Goal: Task Accomplishment & Management: Manage account settings

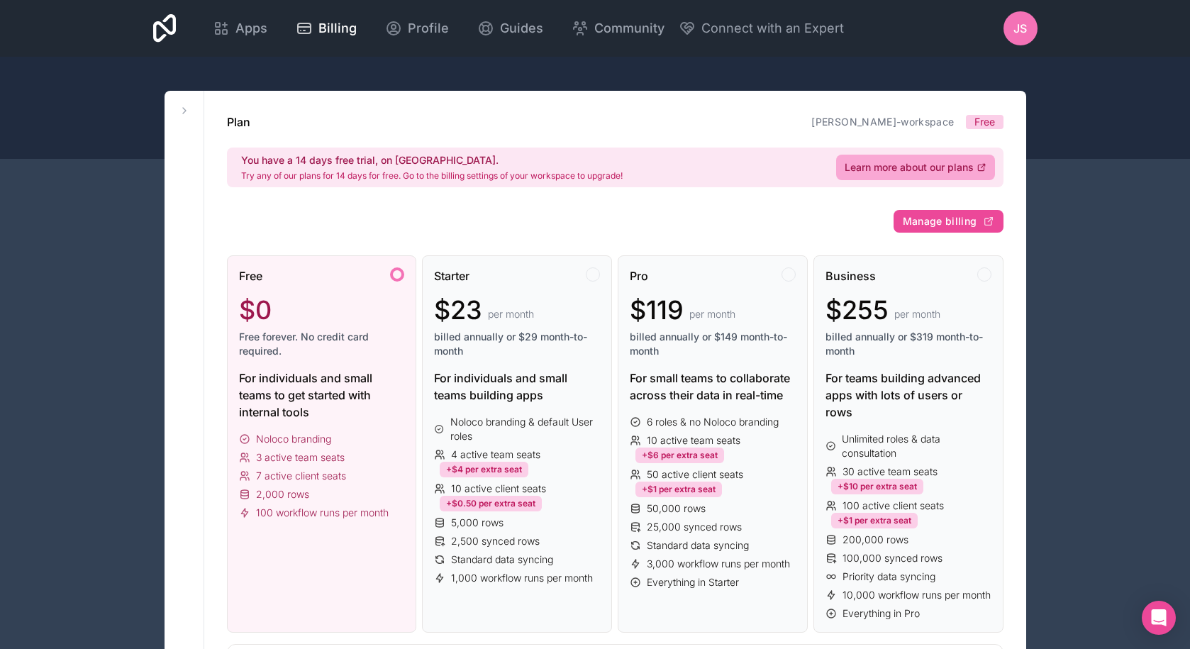
click at [1016, 32] on span "JS" at bounding box center [1019, 28] width 13 height 17
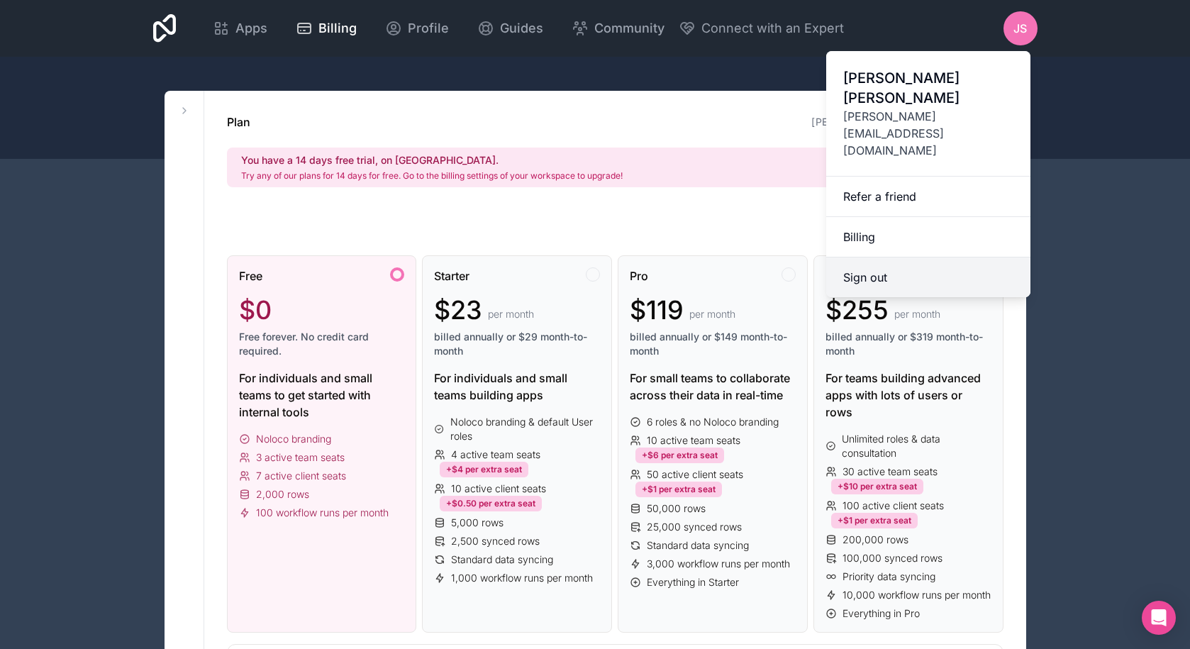
click at [859, 257] on button "Sign out" at bounding box center [928, 277] width 204 height 40
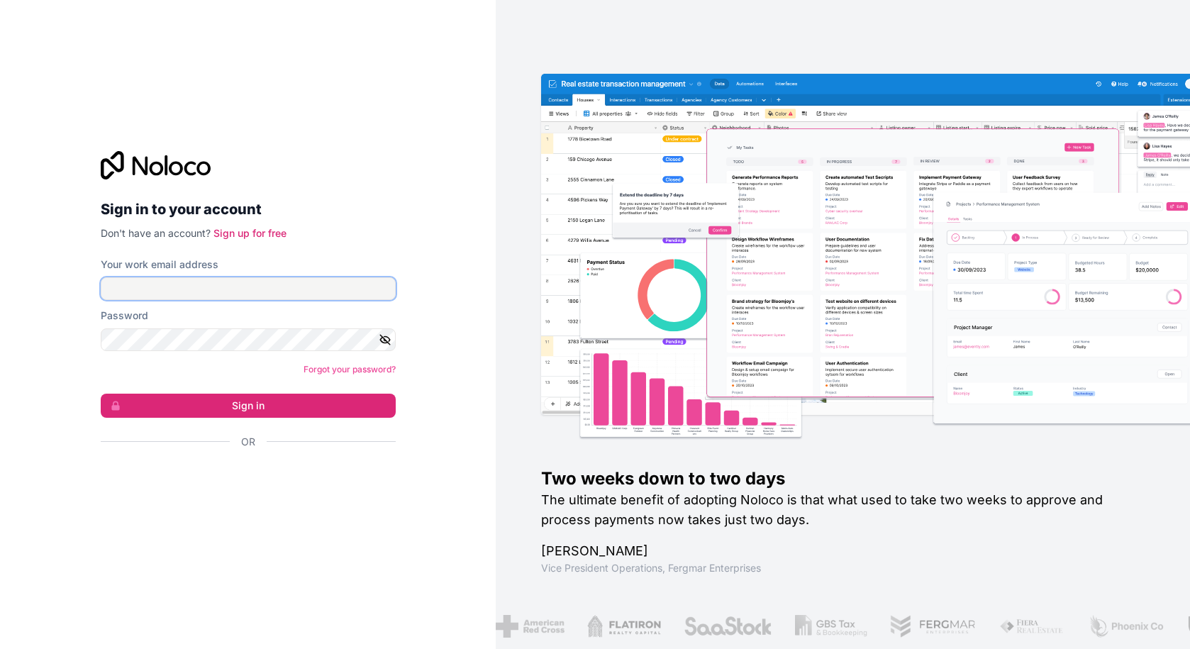
click at [165, 296] on input "Your work email address" at bounding box center [248, 288] width 295 height 23
type input "**********"
click at [101, 394] on button "Sign in" at bounding box center [248, 406] width 295 height 24
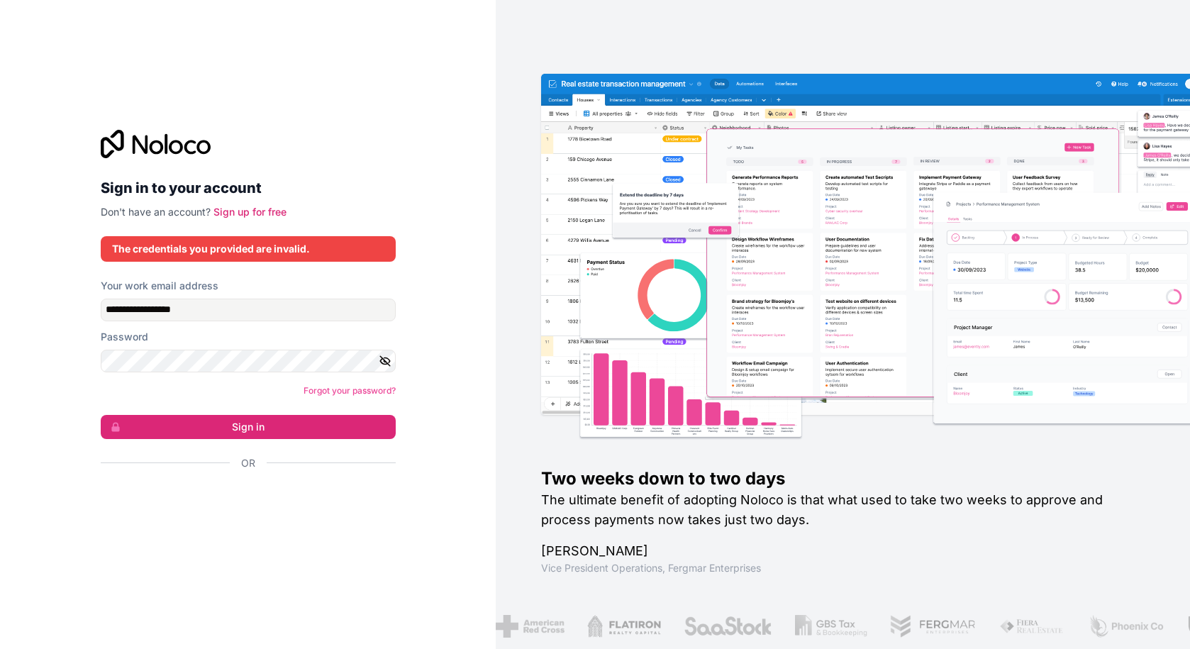
click at [382, 363] on icon "button" at bounding box center [385, 360] width 10 height 6
click at [177, 423] on button "Sign in" at bounding box center [248, 427] width 295 height 24
